Goal: Transaction & Acquisition: Purchase product/service

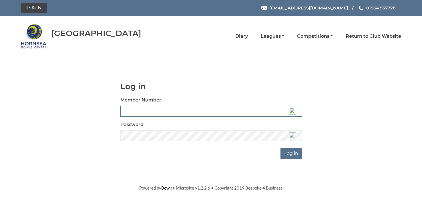
click at [180, 110] on input "Member Number" at bounding box center [210, 111] width 181 height 11
type input "0721"
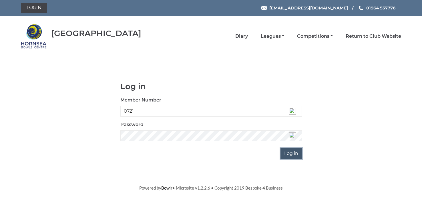
click at [293, 154] on input "Log in" at bounding box center [290, 153] width 21 height 11
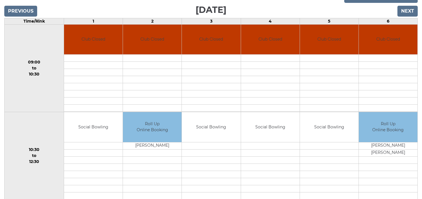
scroll to position [137, 0]
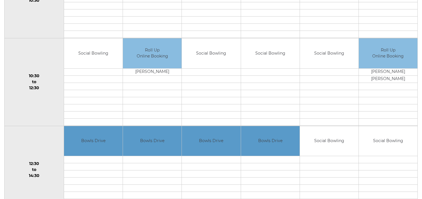
scroll to position [183, 0]
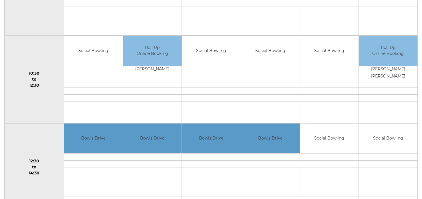
click at [50, 160] on td "12:30 to 14:30" at bounding box center [34, 167] width 59 height 88
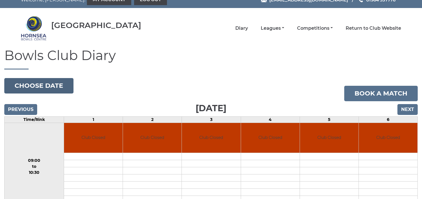
scroll to position [0, 0]
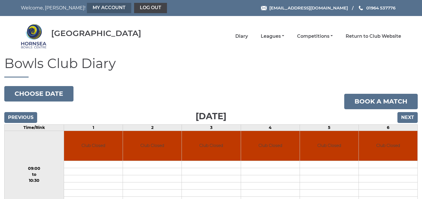
click at [87, 7] on link "My Account" at bounding box center [109, 8] width 44 height 10
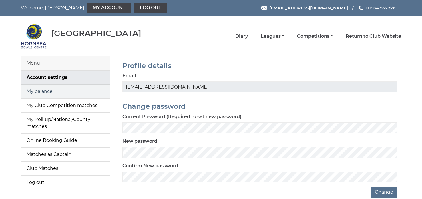
click at [40, 92] on link "My balance" at bounding box center [65, 92] width 89 height 14
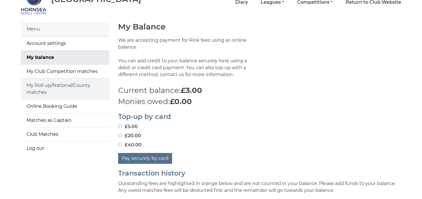
scroll to position [45, 0]
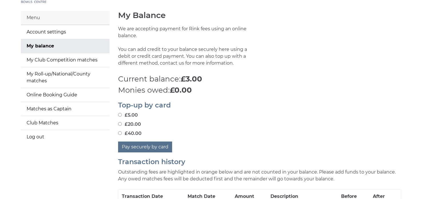
click at [119, 133] on input "£40.00" at bounding box center [120, 133] width 4 height 4
radio input "true"
click at [148, 145] on button "Pay securely by card" at bounding box center [145, 146] width 54 height 11
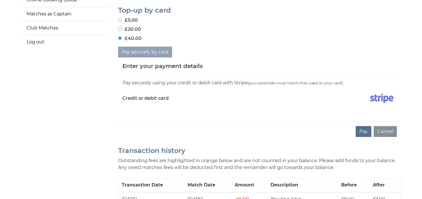
scroll to position [148, 0]
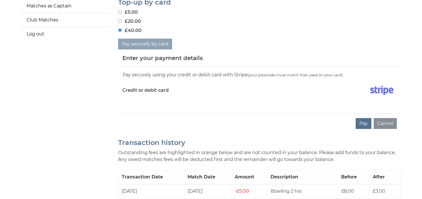
click at [148, 108] on div "Pay securely using your credit or debit card with Stripe (your postcode must ma…" at bounding box center [259, 90] width 283 height 47
click at [128, 107] on div "Pay securely using your credit or debit card with Stripe (your postcode must ma…" at bounding box center [259, 90] width 283 height 47
click at [140, 115] on div "Pay Cancel" at bounding box center [259, 123] width 283 height 20
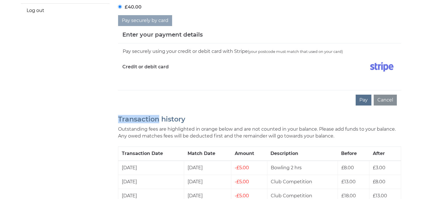
scroll to position [171, 0]
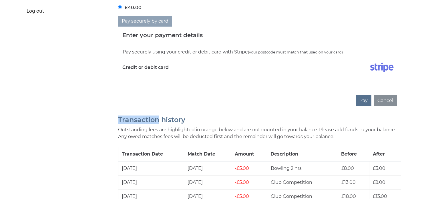
click at [155, 48] on div "Pay securely using your credit or debit card with Stripe (your postcode must ma…" at bounding box center [259, 51] width 274 height 7
click at [146, 67] on label "Credit or debit card" at bounding box center [145, 67] width 46 height 14
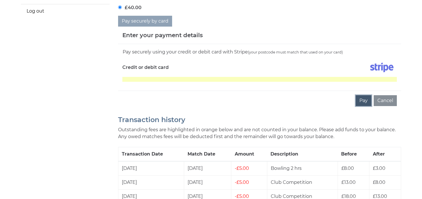
click at [360, 100] on button "Pay" at bounding box center [364, 100] width 16 height 11
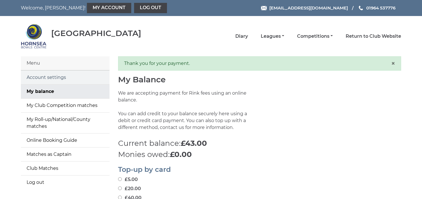
click at [49, 77] on link "Account settings" at bounding box center [65, 78] width 89 height 14
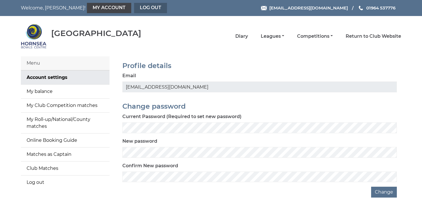
click at [134, 8] on link "Log out" at bounding box center [150, 8] width 33 height 10
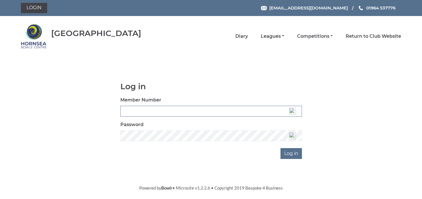
click at [143, 108] on input "Member Number" at bounding box center [210, 111] width 181 height 11
type input "0721"
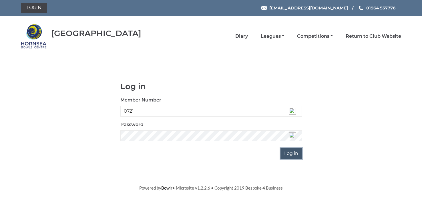
click at [286, 153] on input "Log in" at bounding box center [290, 153] width 21 height 11
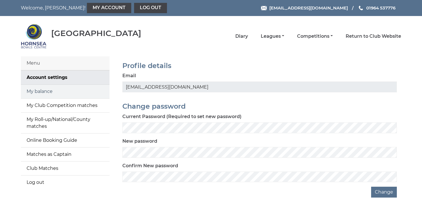
click at [48, 91] on link "My balance" at bounding box center [65, 92] width 89 height 14
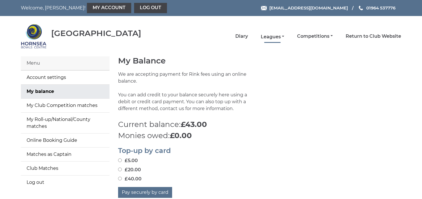
click at [283, 35] on link "Leagues" at bounding box center [272, 37] width 23 height 6
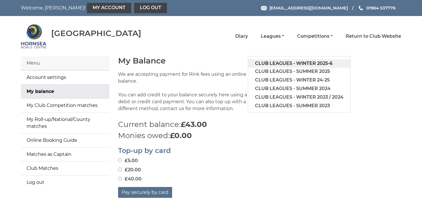
click at [286, 63] on link "Club leagues - Winter 2025-6" at bounding box center [299, 63] width 102 height 9
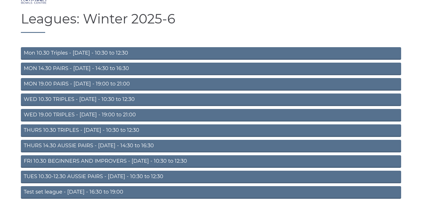
scroll to position [45, 0]
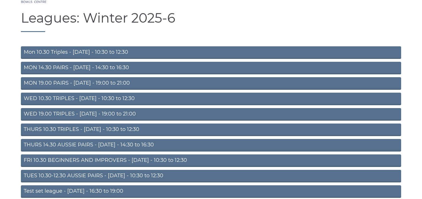
click at [103, 157] on link "FRI 10.30 BEGINNERS AND IMPROVERS - Friday - 10:30 to 12:30" at bounding box center [211, 160] width 380 height 13
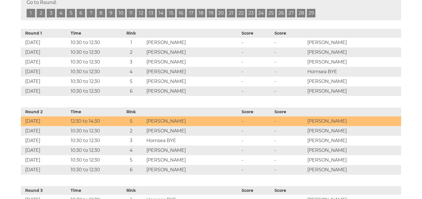
scroll to position [297, 0]
